Goal: Find specific page/section: Find specific page/section

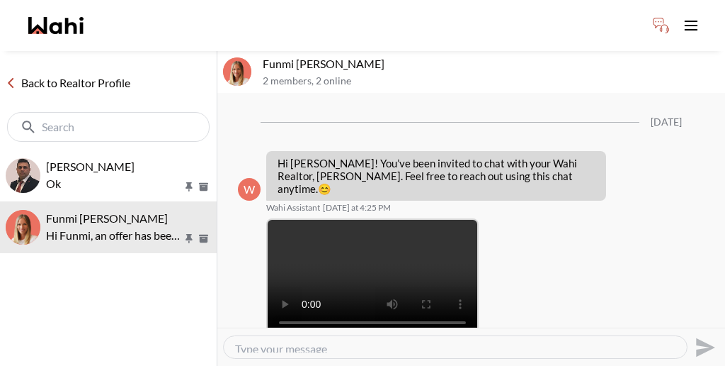
scroll to position [1217, 0]
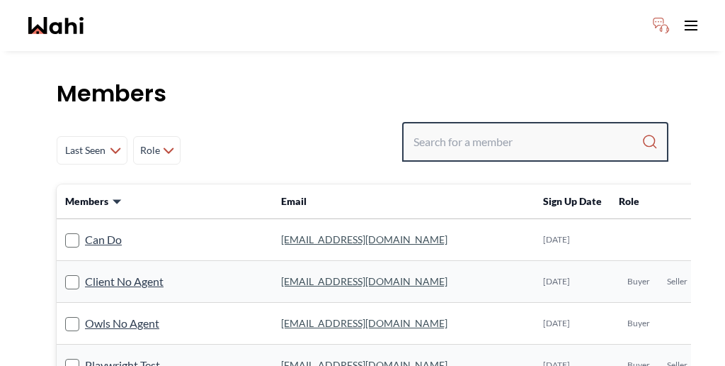
click at [499, 129] on input "Search input" at bounding box center [528, 142] width 228 height 26
paste input "[PERSON_NAME]"
type input "[PERSON_NAME]"
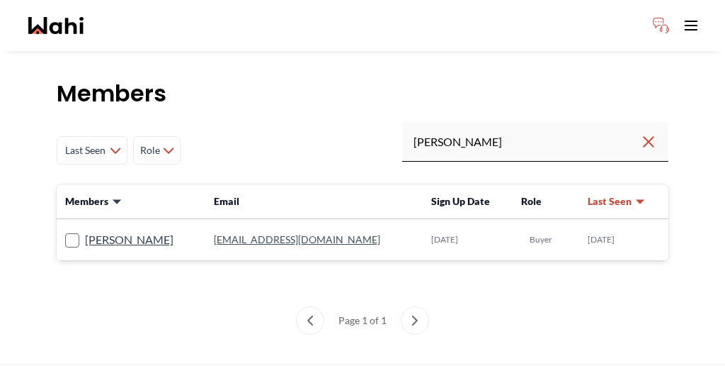
click at [240, 233] on link "[EMAIL_ADDRESS][DOMAIN_NAME]" at bounding box center [297, 239] width 166 height 12
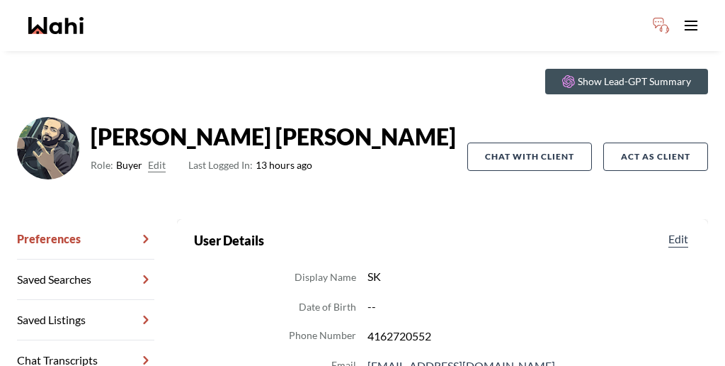
scroll to position [47, 0]
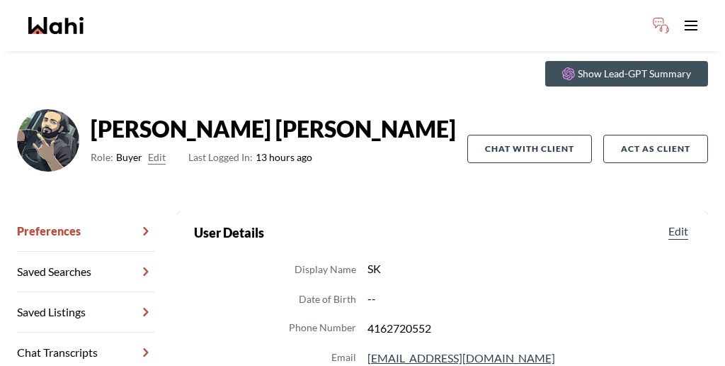
click at [79, 332] on link "Chat Transcripts" at bounding box center [85, 352] width 137 height 40
